Goal: Task Accomplishment & Management: Manage account settings

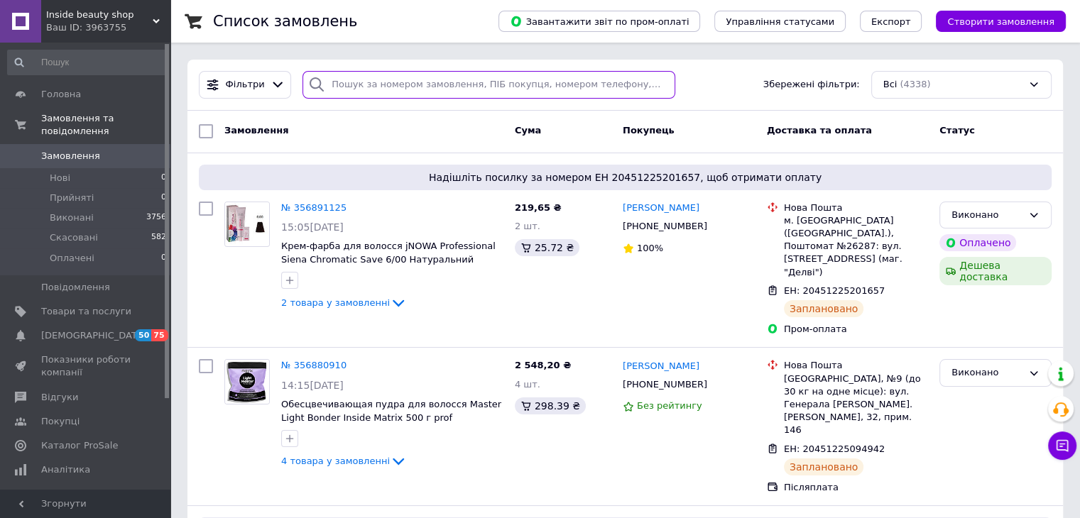
click at [360, 82] on input "search" at bounding box center [489, 85] width 373 height 28
paste input "0732941996"
type input "0732941996"
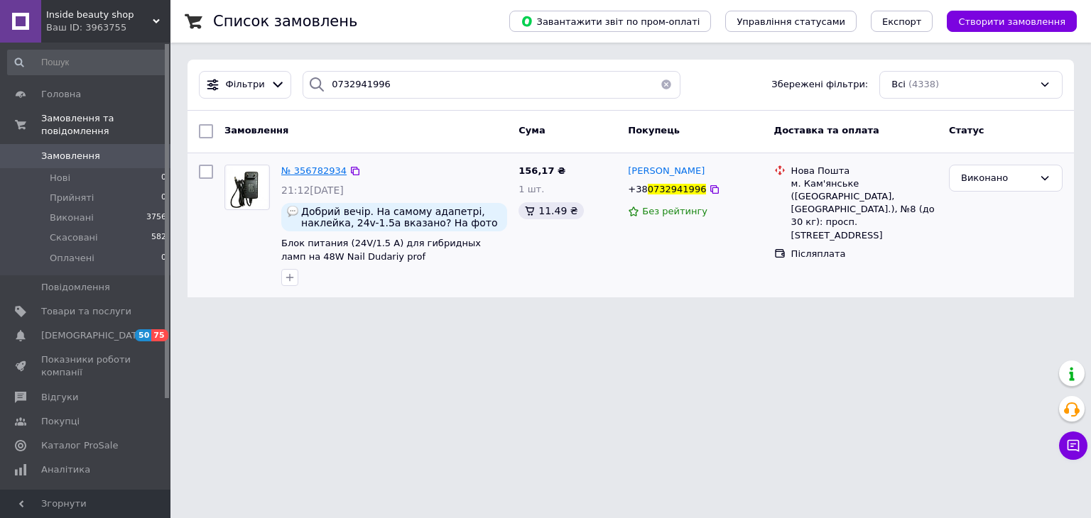
click at [303, 172] on span "№ 356782934" at bounding box center [313, 170] width 65 height 11
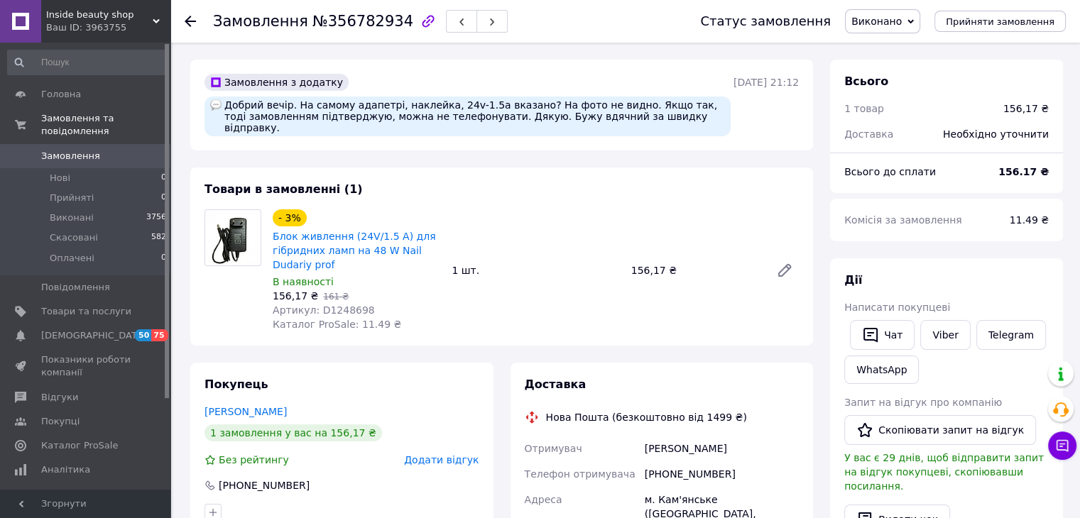
click at [902, 21] on span "Виконано" at bounding box center [877, 21] width 50 height 11
click at [887, 42] on li "Прийнято" at bounding box center [883, 49] width 74 height 21
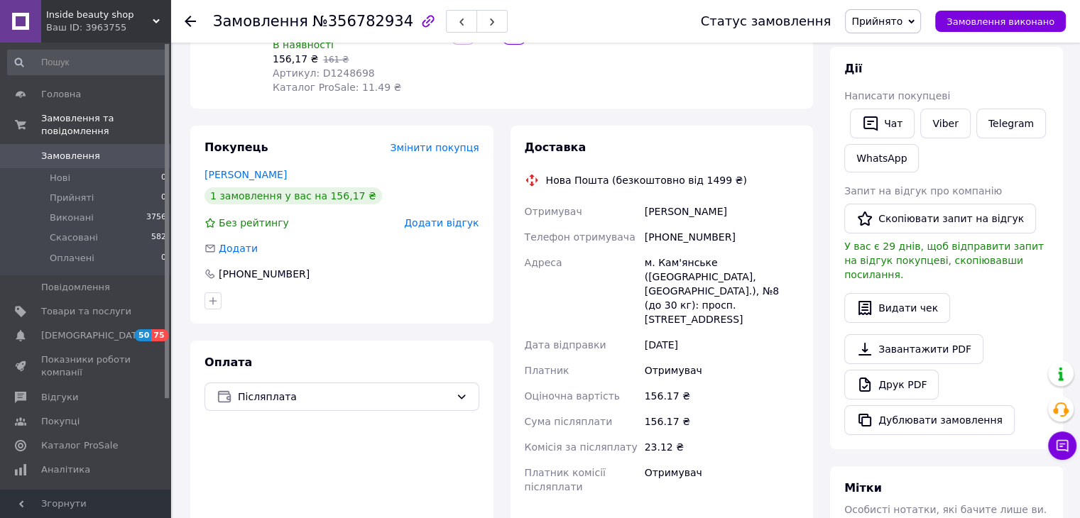
scroll to position [355, 0]
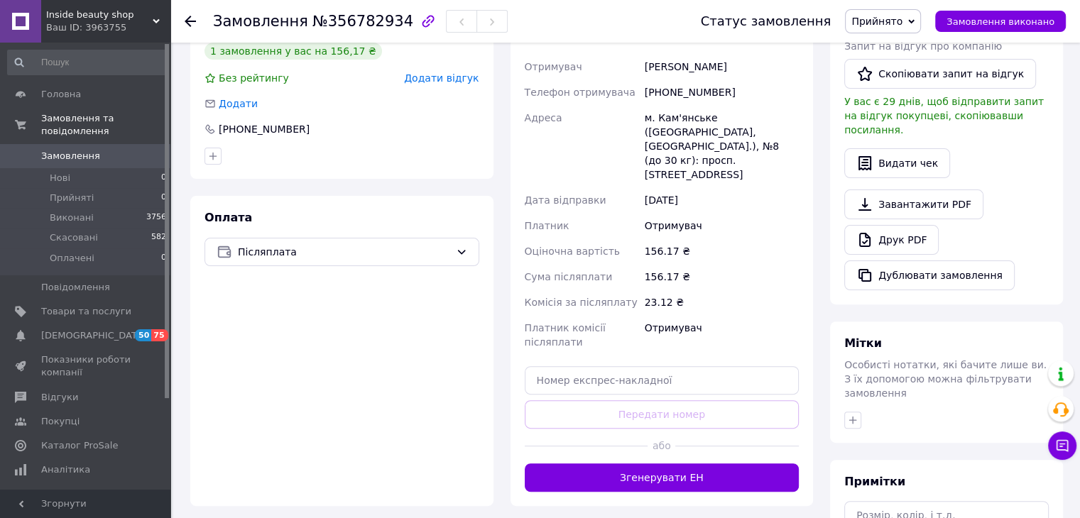
scroll to position [384, 0]
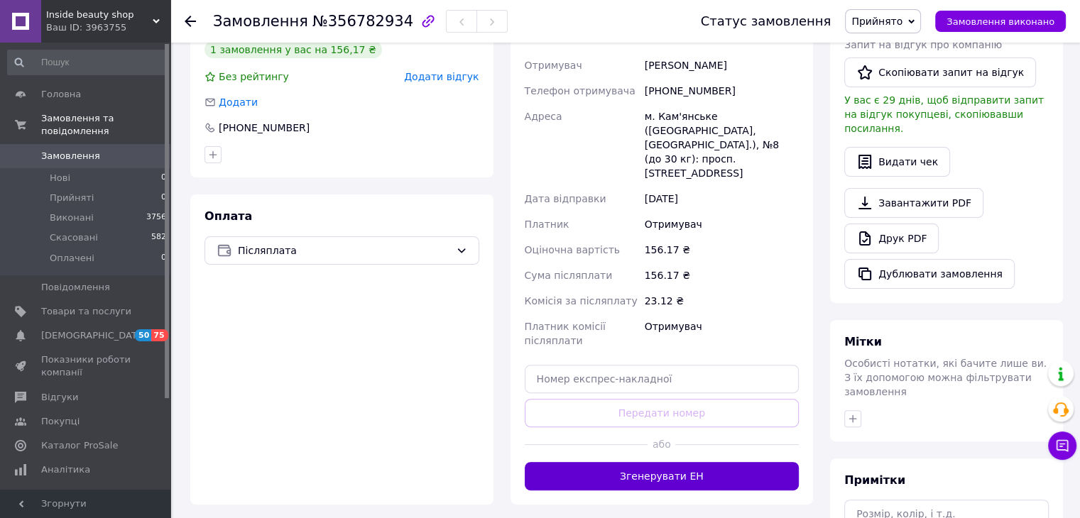
click at [690, 462] on button "Згенерувати ЕН" at bounding box center [662, 476] width 275 height 28
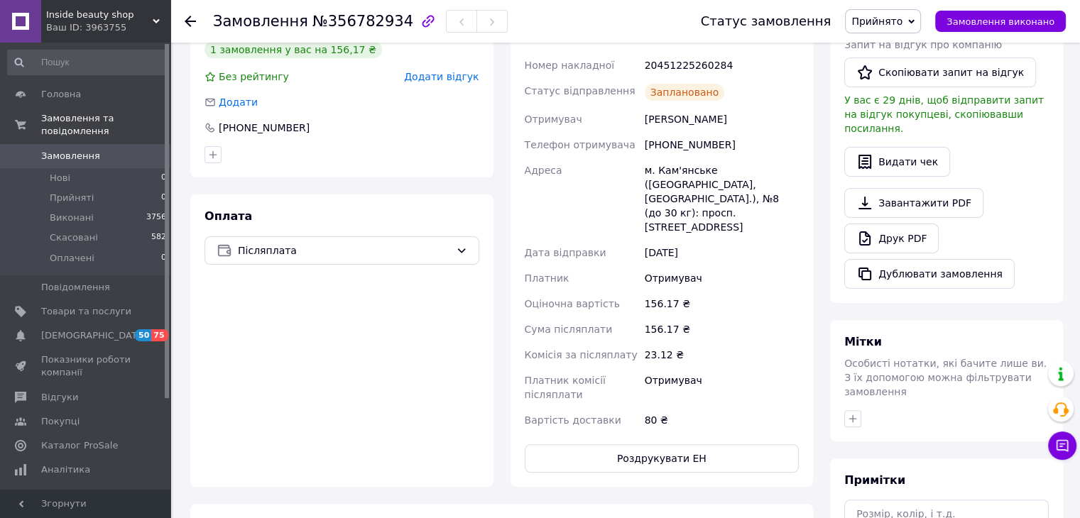
click at [994, 20] on span "Замовлення виконано" at bounding box center [1001, 21] width 108 height 11
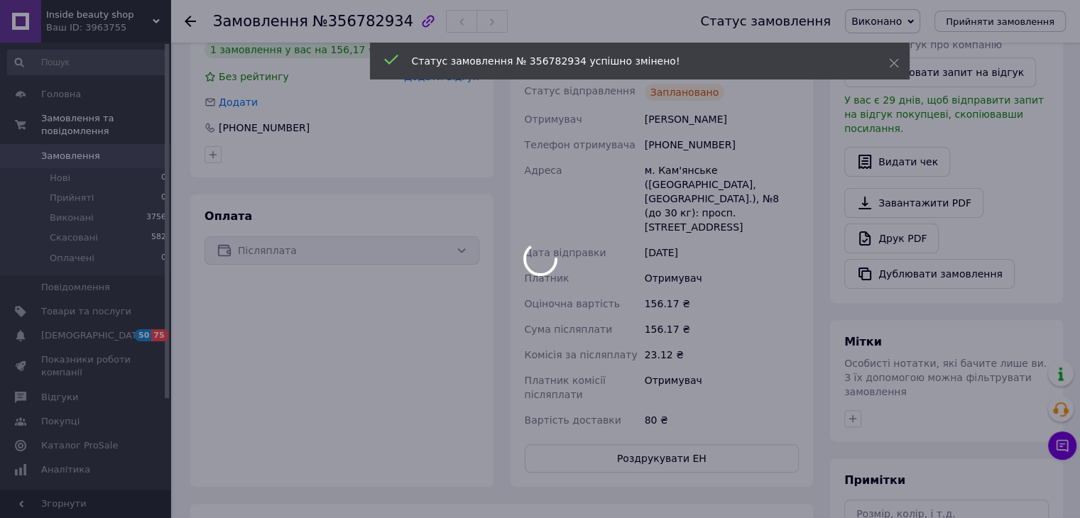
scroll to position [170, 0]
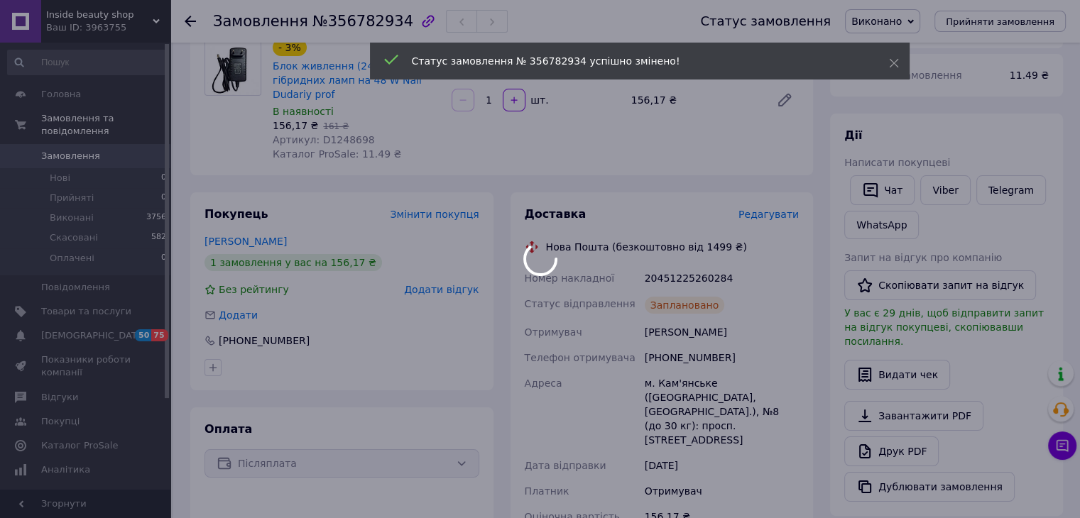
click at [729, 347] on div "[PHONE_NUMBER]" at bounding box center [722, 358] width 160 height 26
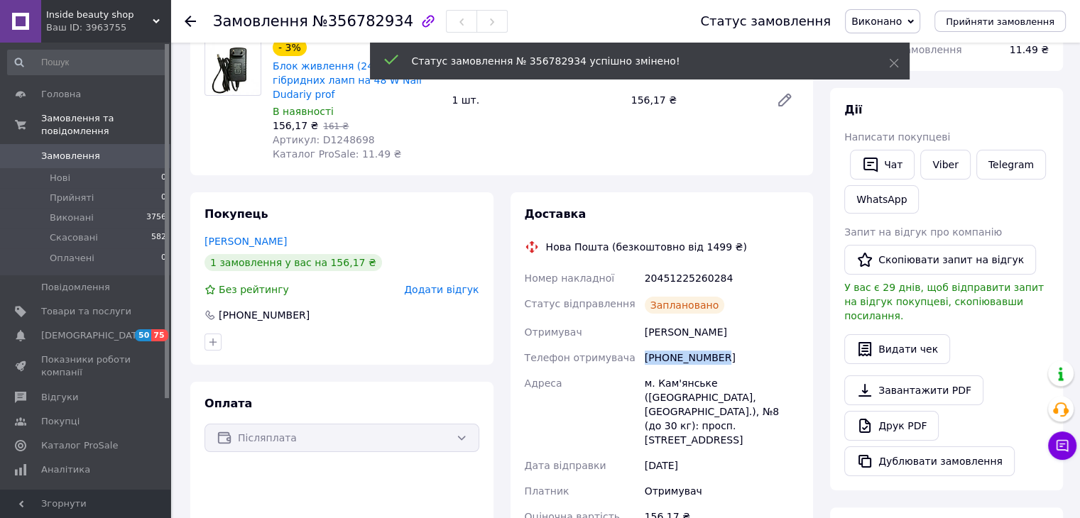
drag, startPoint x: 722, startPoint y: 352, endPoint x: 648, endPoint y: 345, distance: 74.8
click at [648, 345] on div "[PHONE_NUMBER]" at bounding box center [722, 358] width 160 height 26
copy div "[PHONE_NUMBER]"
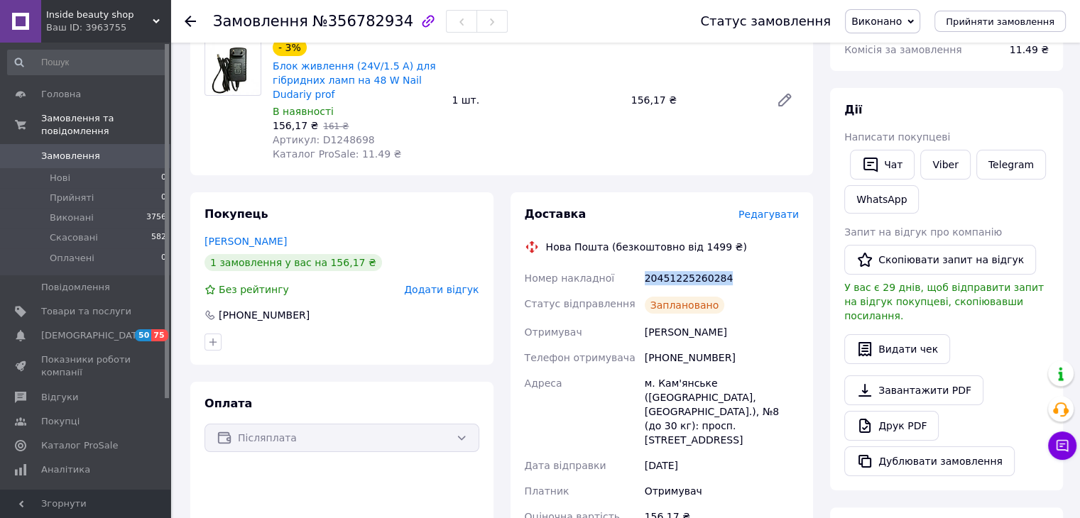
drag, startPoint x: 696, startPoint y: 269, endPoint x: 641, endPoint y: 262, distance: 55.1
click at [642, 266] on div "20451225260284" at bounding box center [722, 279] width 160 height 26
copy div "20451225260284"
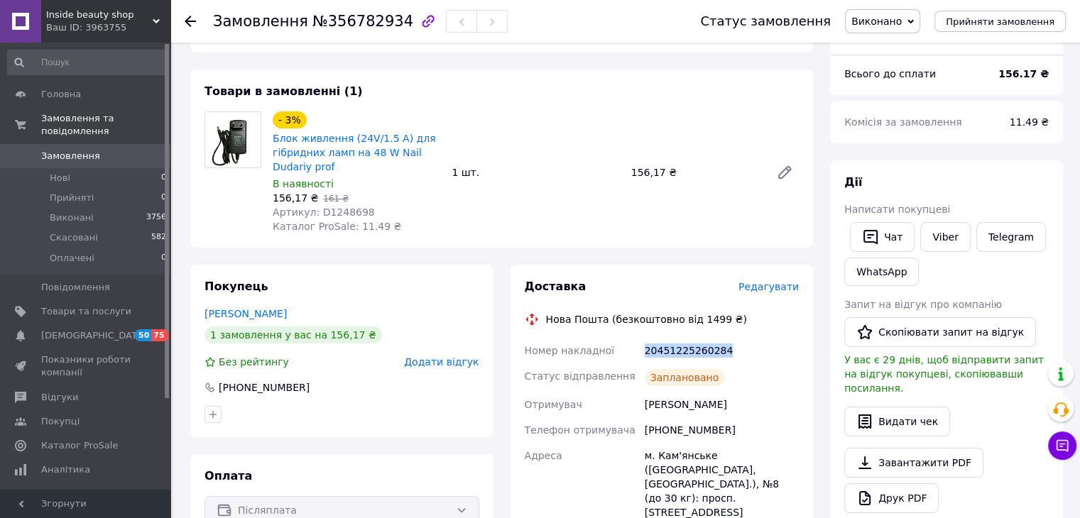
scroll to position [0, 0]
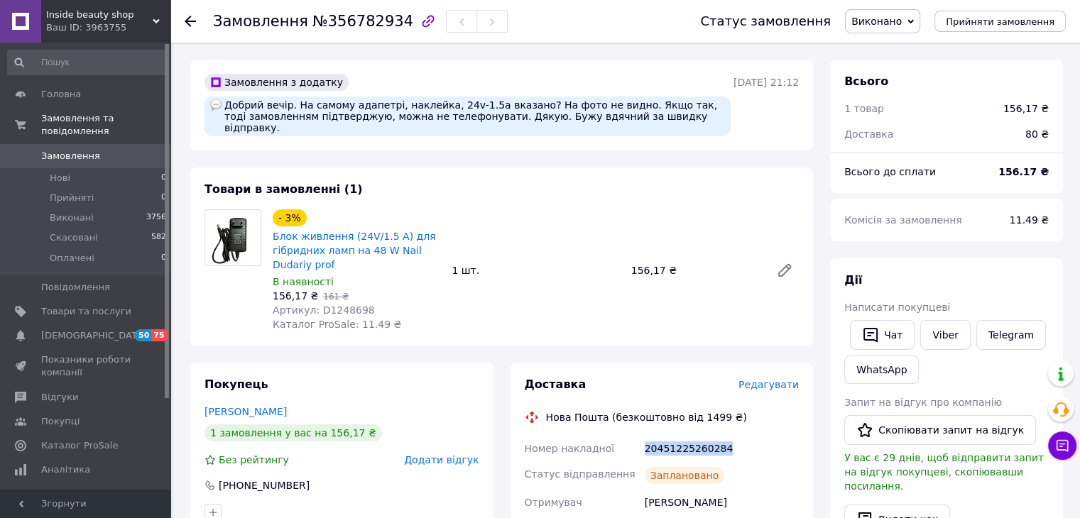
click at [85, 150] on span "Замовлення" at bounding box center [70, 156] width 59 height 13
